Goal: Task Accomplishment & Management: Use online tool/utility

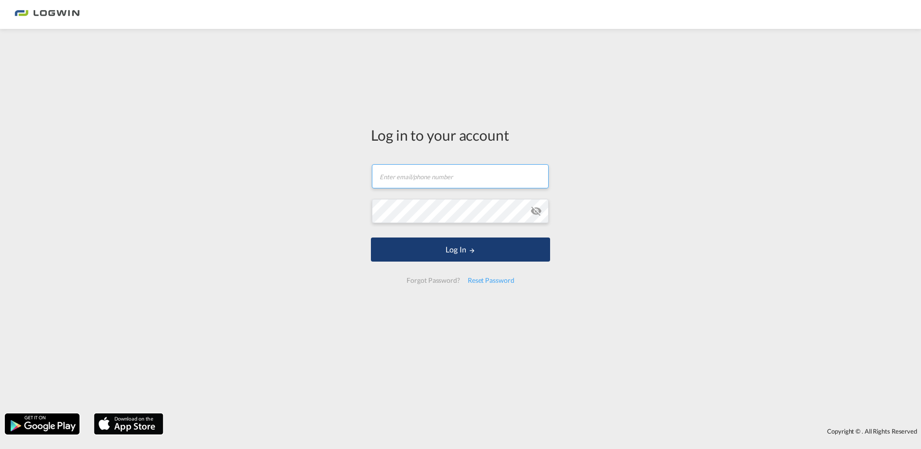
type input "[PERSON_NAME][EMAIL_ADDRESS][DOMAIN_NAME]"
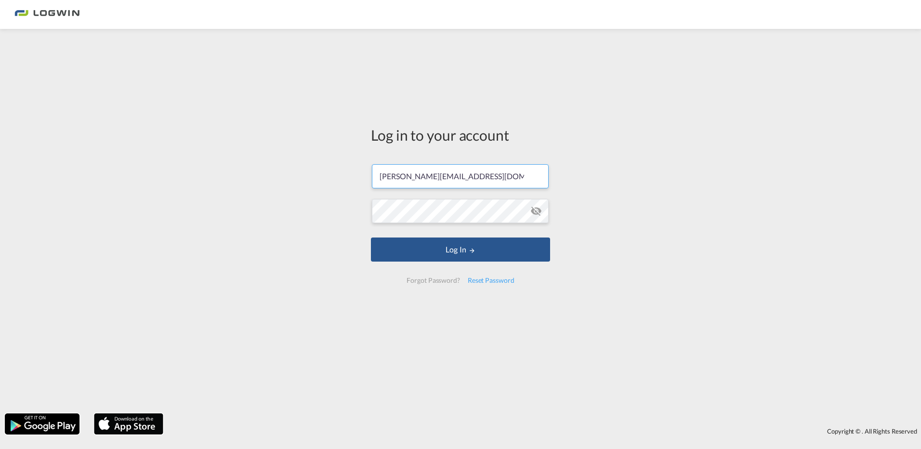
click at [459, 263] on form "[PERSON_NAME][EMAIL_ADDRESS][DOMAIN_NAME] Email field is required Password fiel…" at bounding box center [460, 224] width 179 height 138
click at [459, 251] on button "Log In" at bounding box center [460, 249] width 179 height 24
